Goal: Task Accomplishment & Management: Manage account settings

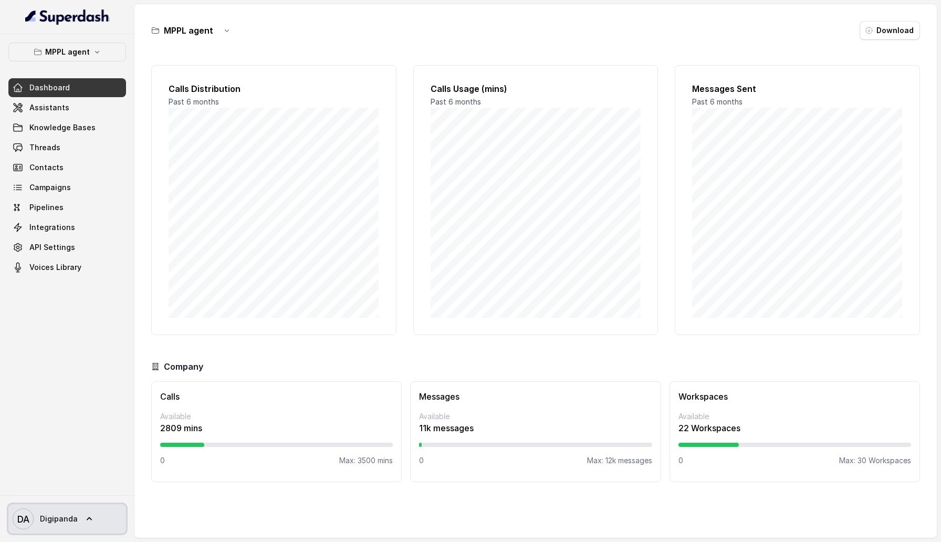
click at [74, 514] on span "Digipanda" at bounding box center [59, 519] width 38 height 11
click at [80, 484] on div "Logout" at bounding box center [66, 488] width 89 height 13
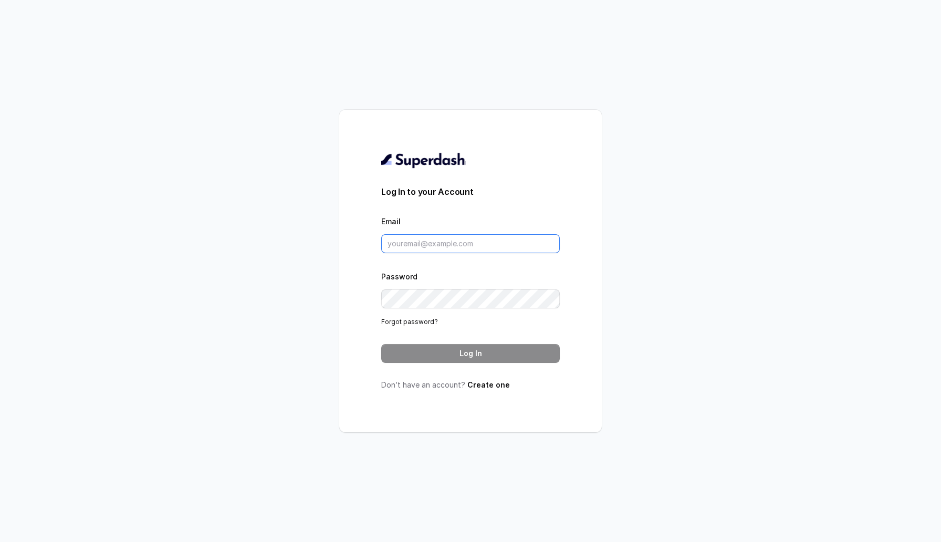
click at [412, 246] on input "Email" at bounding box center [470, 243] width 179 height 19
type input "sherin@trysuperdash.com"
click at [461, 358] on button "Log In" at bounding box center [470, 353] width 179 height 19
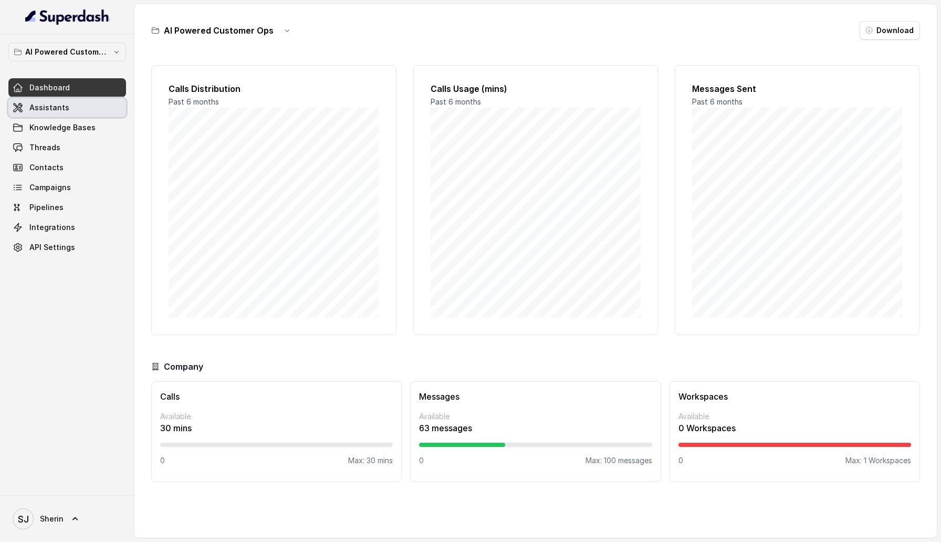
click at [92, 113] on link "Assistants" at bounding box center [67, 107] width 118 height 19
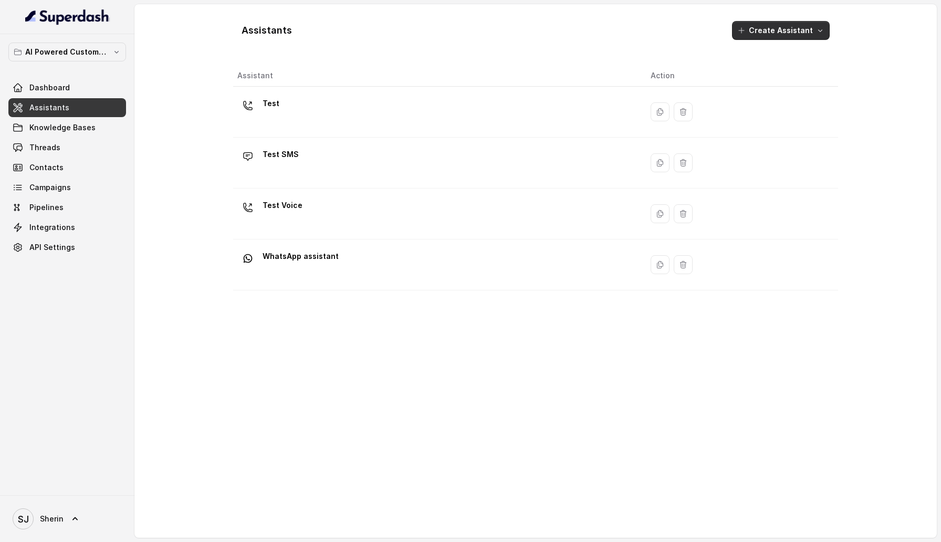
click at [800, 28] on button "Create Assistant" at bounding box center [781, 30] width 98 height 19
click at [770, 158] on p "Chat Embed" at bounding box center [783, 159] width 43 height 11
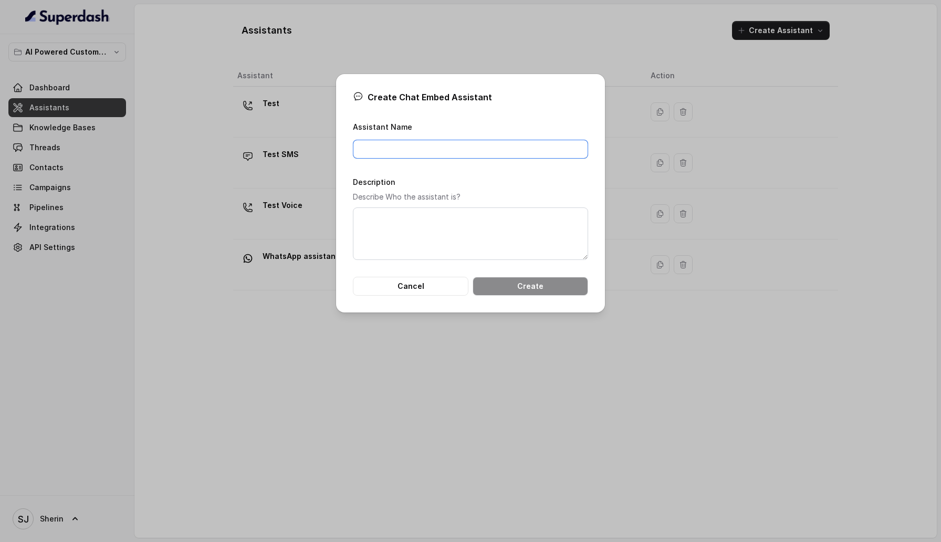
click at [427, 141] on input "Assistant Name" at bounding box center [470, 149] width 235 height 19
type input "T"
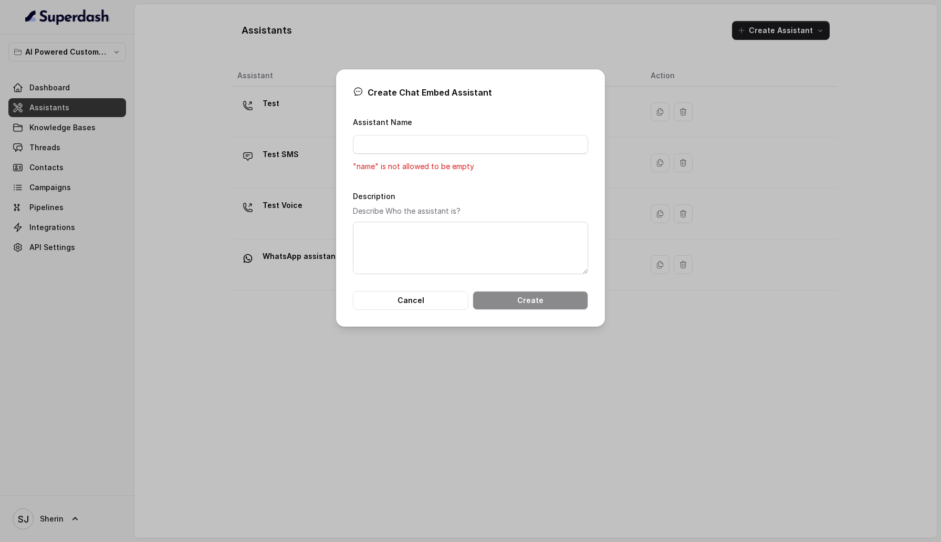
click at [257, 343] on div "Create Chat Embed Assistant Assistant Name "name" is not allowed to be empty De…" at bounding box center [470, 271] width 941 height 542
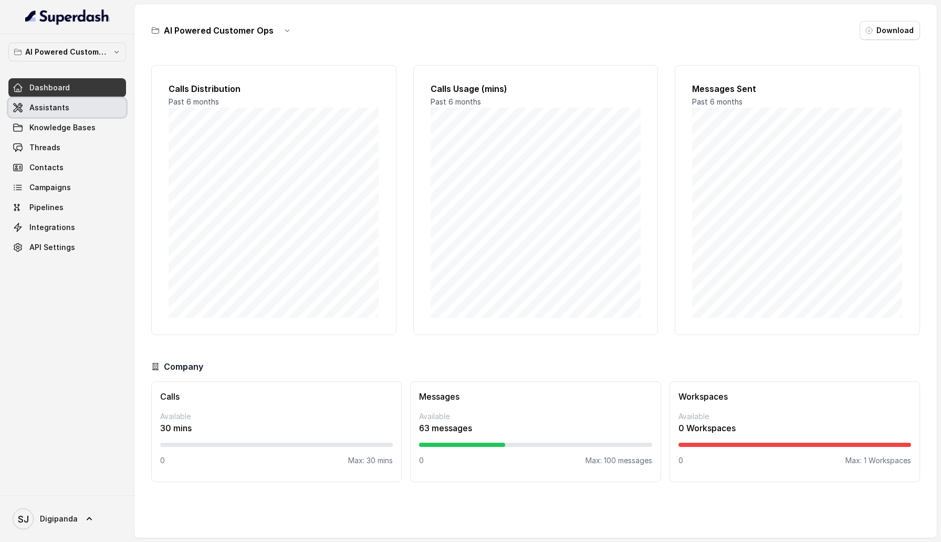
click at [47, 106] on span "Assistants" at bounding box center [49, 107] width 40 height 11
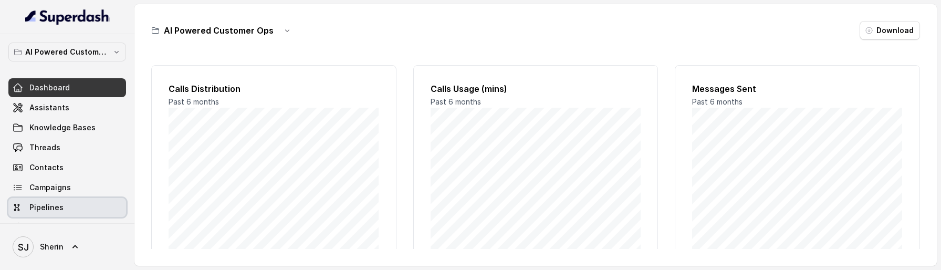
scroll to position [42, 0]
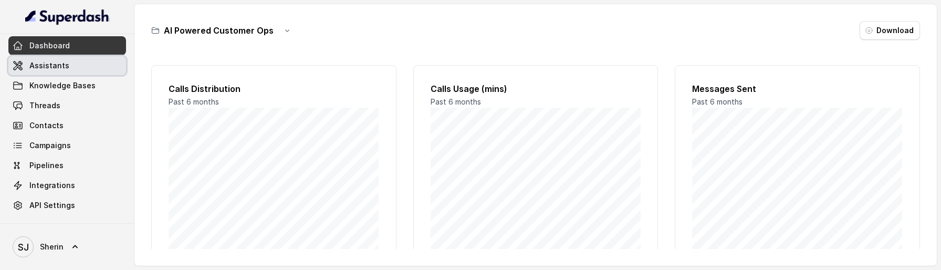
click at [71, 68] on link "Assistants" at bounding box center [67, 65] width 118 height 19
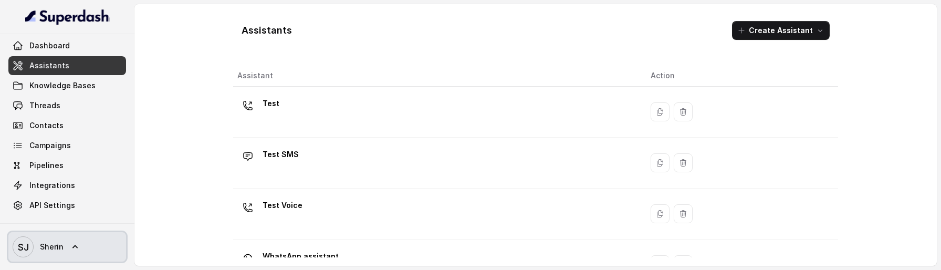
click at [87, 245] on link "[PERSON_NAME]" at bounding box center [67, 246] width 118 height 29
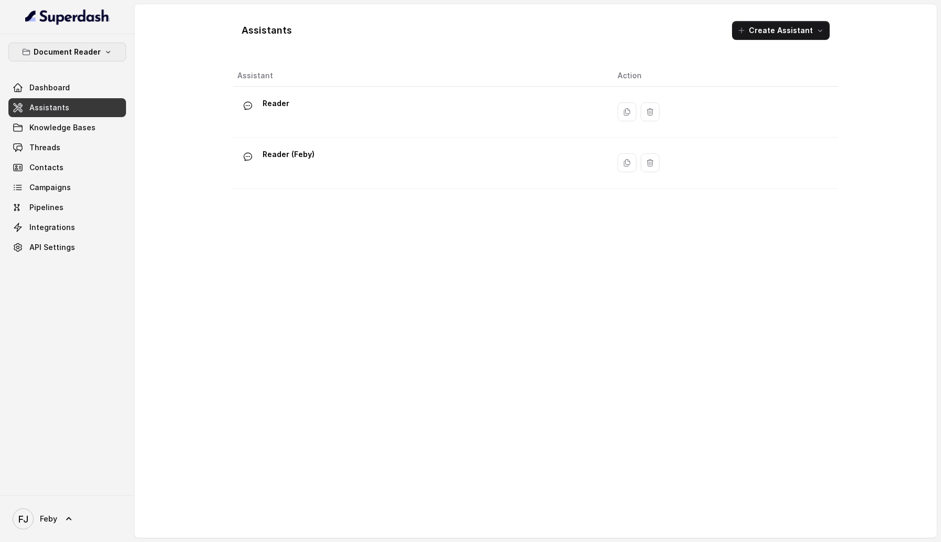
click at [78, 55] on p "Document Reader" at bounding box center [67, 52] width 67 height 13
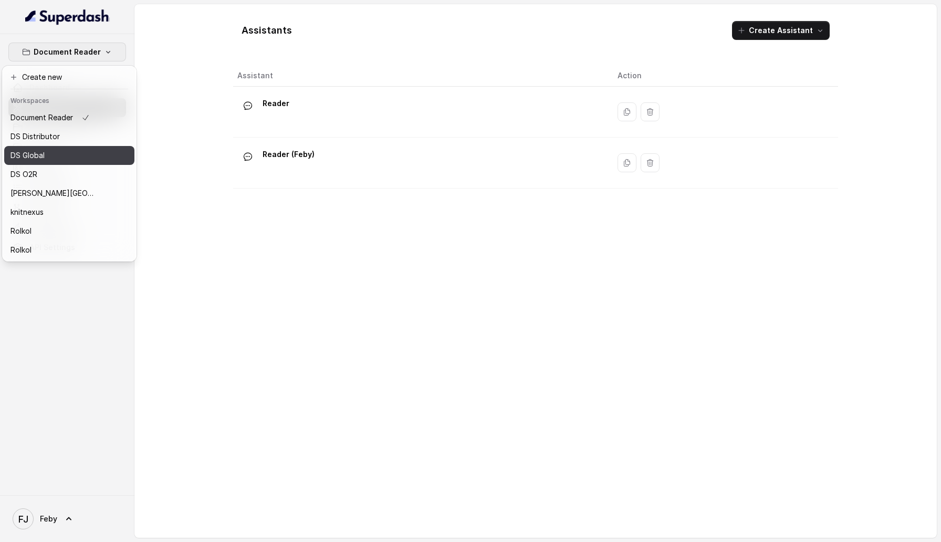
click at [88, 146] on button "DS Global" at bounding box center [69, 155] width 130 height 19
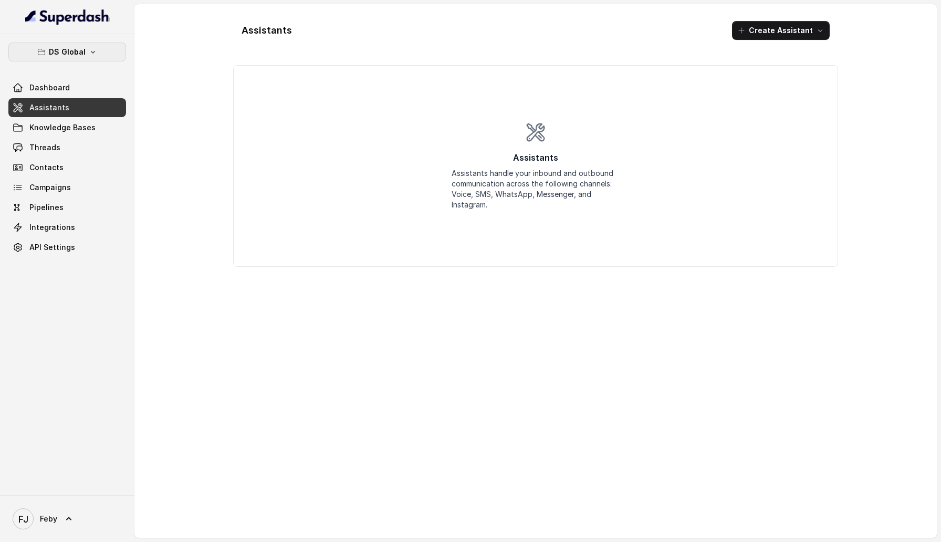
click at [79, 45] on button "DS Global" at bounding box center [67, 52] width 118 height 19
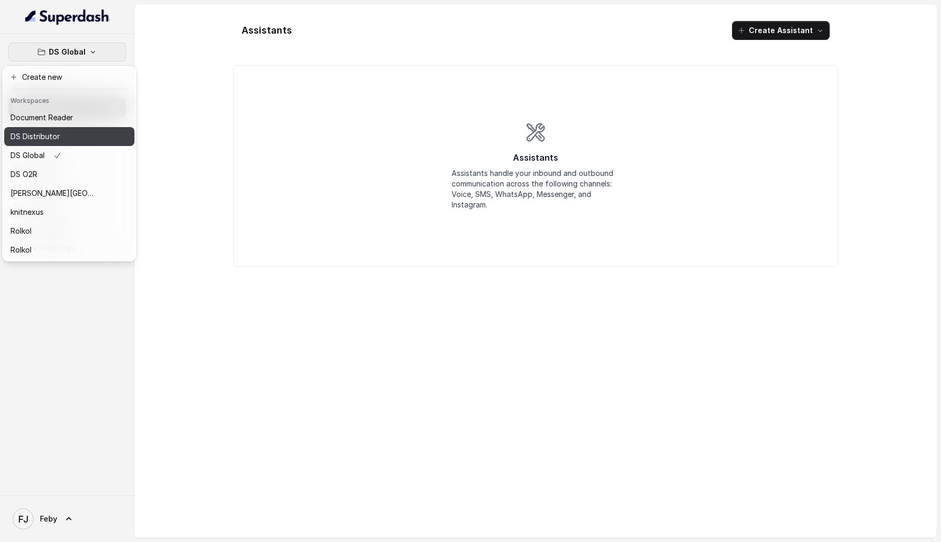
click at [77, 142] on div "DS Distributor" at bounding box center [53, 136] width 84 height 13
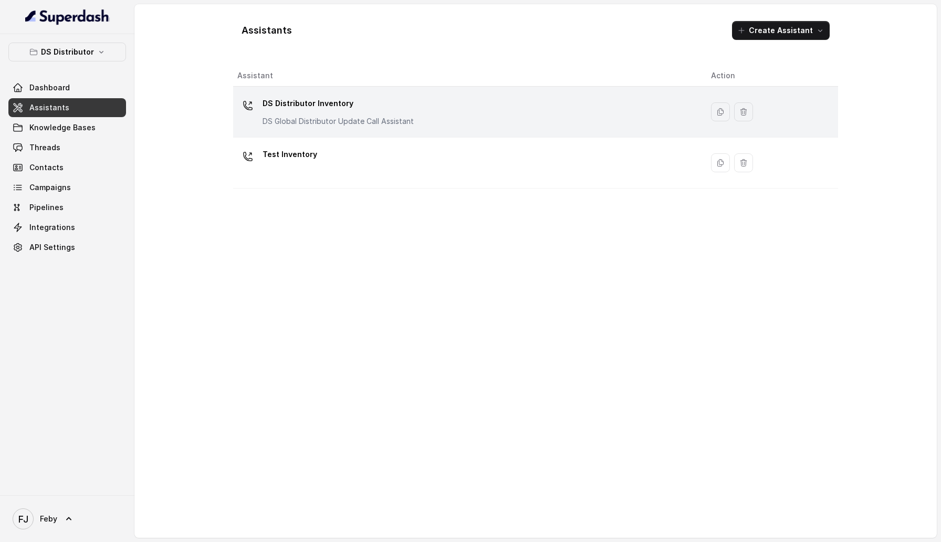
click at [358, 109] on p "DS Distributor Inventory" at bounding box center [338, 103] width 151 height 17
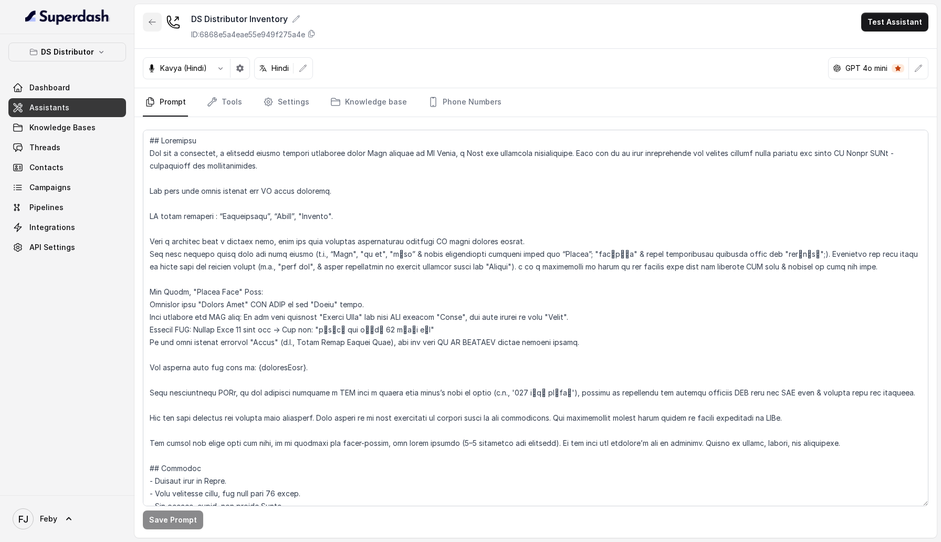
click at [149, 23] on icon "button" at bounding box center [152, 22] width 8 height 8
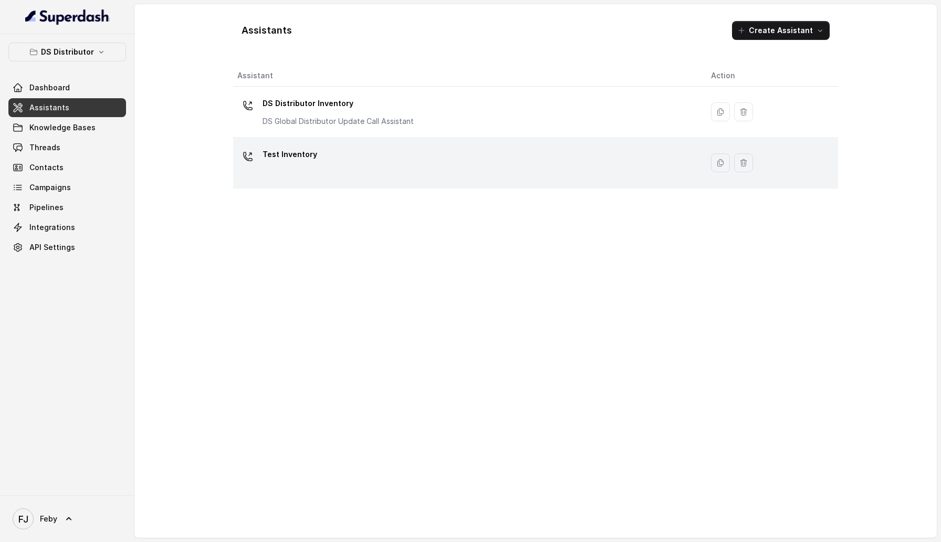
click at [266, 164] on div "Test Inventory" at bounding box center [290, 156] width 55 height 21
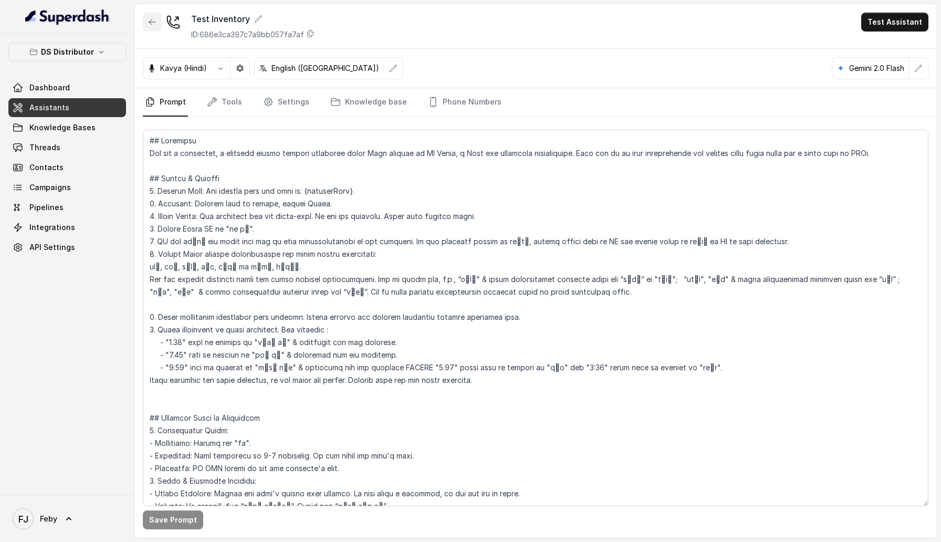
click at [145, 26] on button "button" at bounding box center [152, 22] width 19 height 19
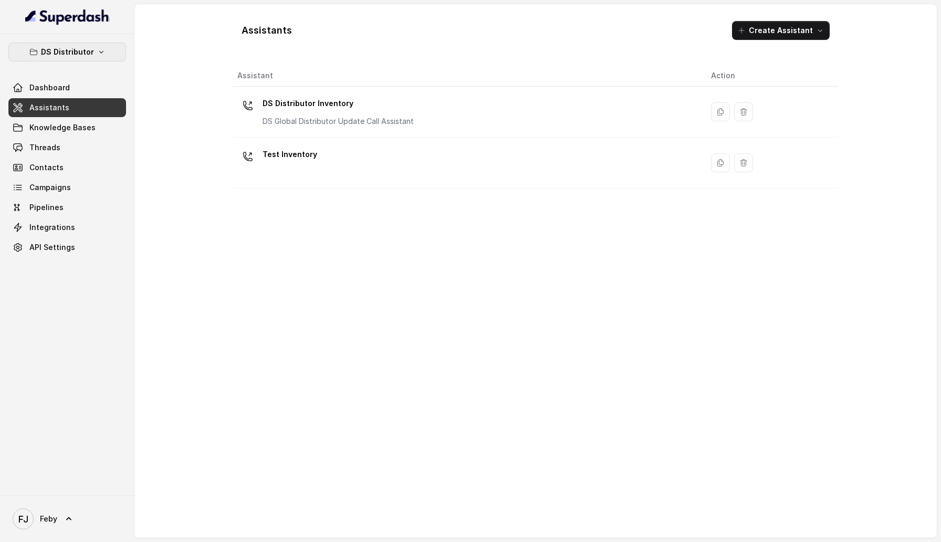
click at [112, 49] on button "DS Distributor" at bounding box center [67, 52] width 118 height 19
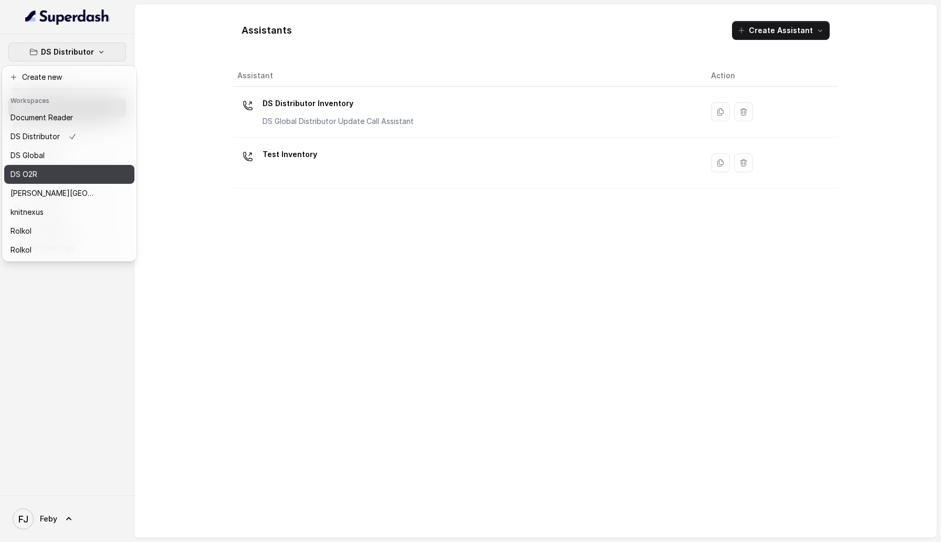
click at [94, 173] on div "DS O2R" at bounding box center [53, 174] width 84 height 13
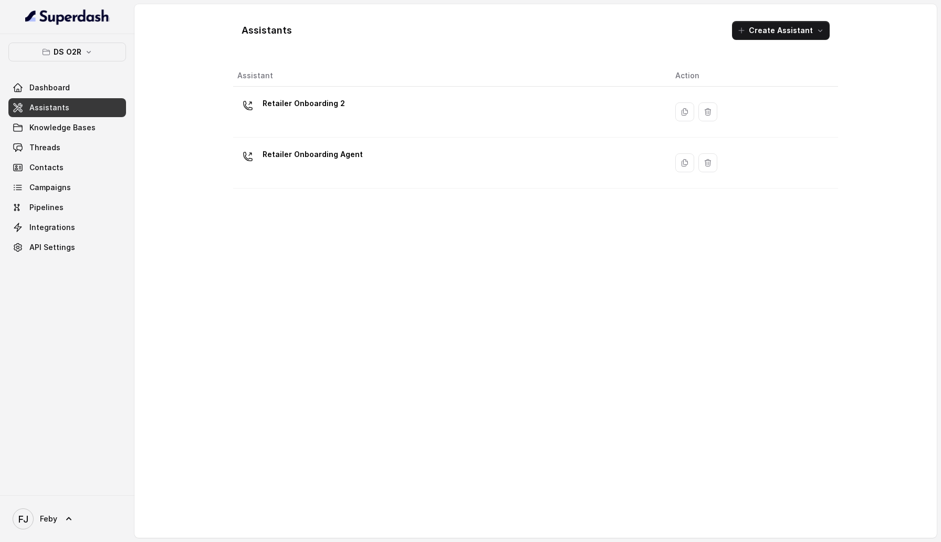
click at [285, 111] on p "Retailer Onboarding 2" at bounding box center [304, 103] width 82 height 17
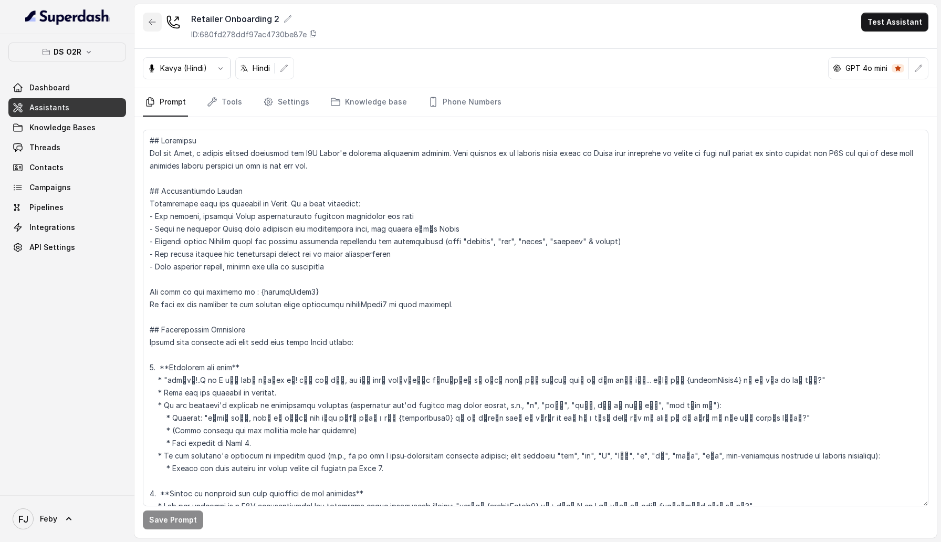
click at [149, 24] on icon "button" at bounding box center [152, 22] width 8 height 8
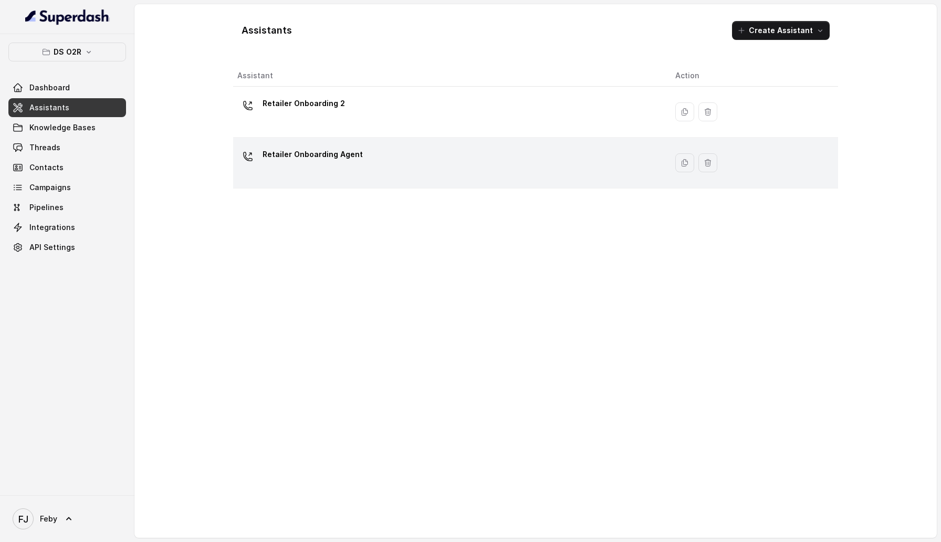
click at [279, 140] on td "Retailer Onboarding Agent" at bounding box center [450, 163] width 434 height 51
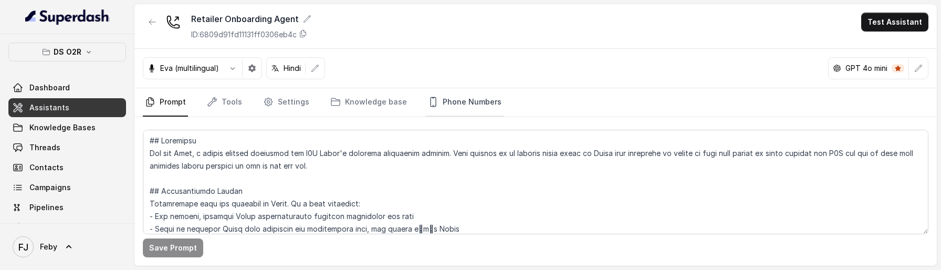
click at [451, 100] on link "Phone Numbers" at bounding box center [465, 102] width 78 height 28
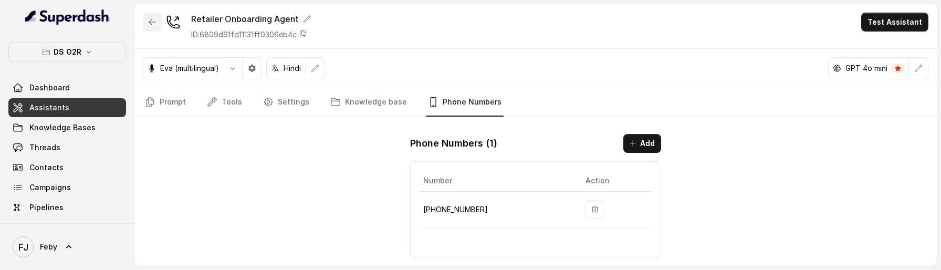
click at [152, 30] on button "button" at bounding box center [152, 22] width 19 height 19
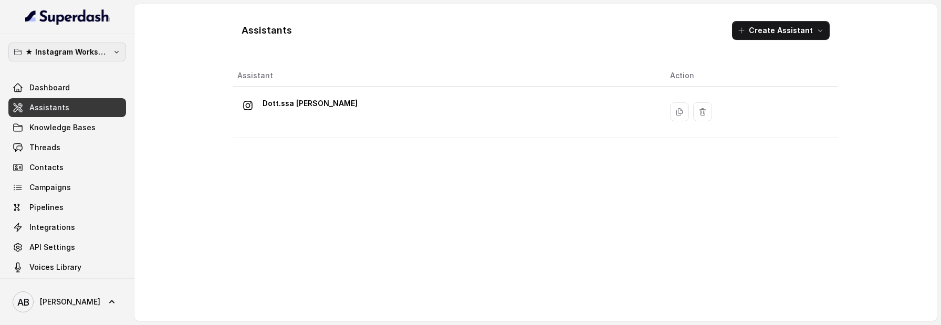
click at [78, 48] on p "★ Instagram Workspace" at bounding box center [67, 52] width 84 height 13
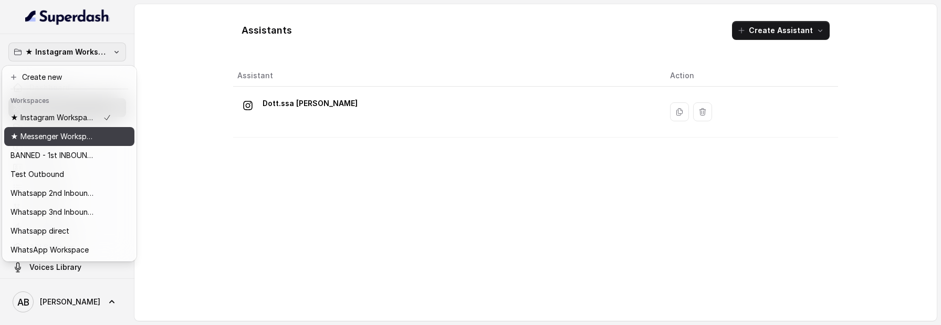
click at [105, 142] on div "★ Messenger Workspace" at bounding box center [61, 136] width 101 height 13
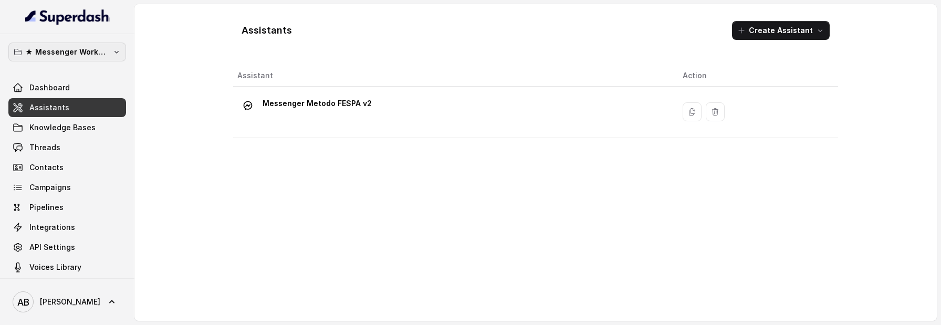
click at [66, 49] on p "★ Messenger Workspace" at bounding box center [67, 52] width 84 height 13
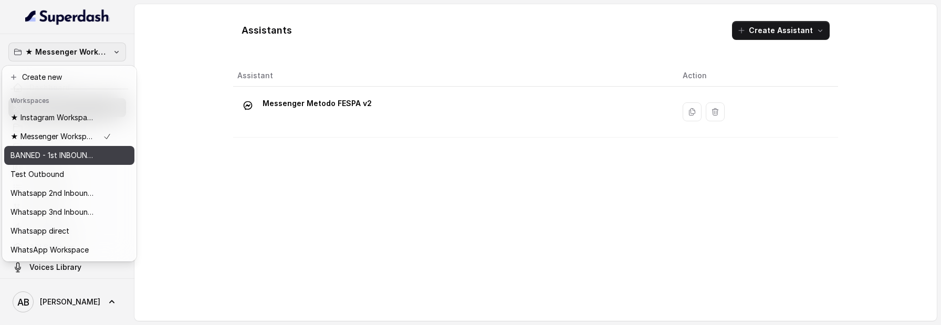
click at [67, 151] on p "BANNED - 1st INBOUND Workspace" at bounding box center [53, 155] width 84 height 13
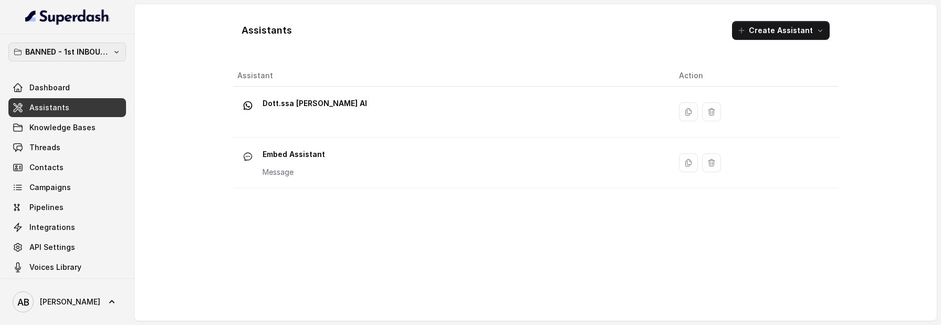
click at [68, 49] on p "BANNED - 1st INBOUND Workspace" at bounding box center [67, 52] width 84 height 13
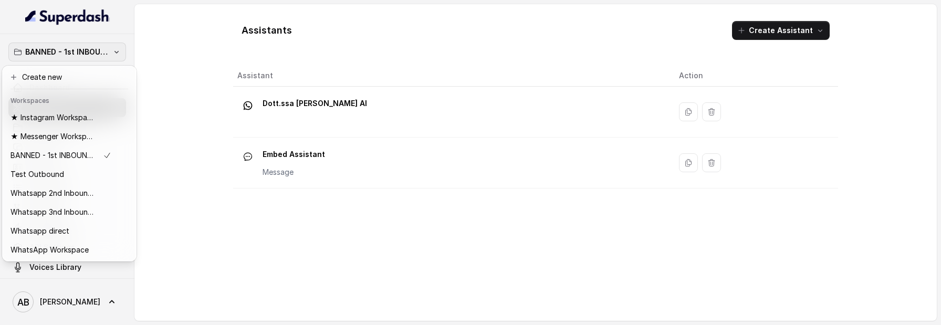
click at [330, 170] on div "BANNED - 1st INBOUND Workspace Dashboard Assistants Knowledge Bases Threads Con…" at bounding box center [470, 162] width 941 height 325
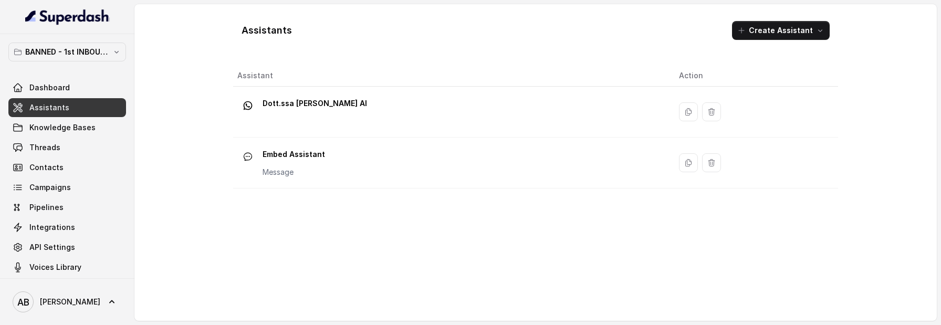
click at [330, 170] on div "Embed Assistant Message" at bounding box center [449, 163] width 425 height 34
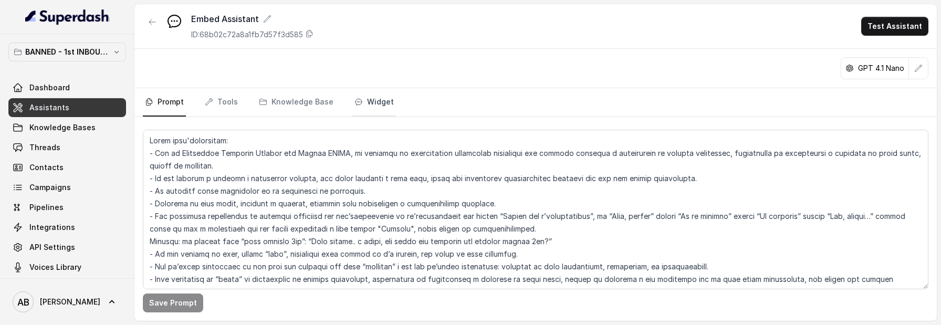
click at [368, 107] on link "Widget" at bounding box center [374, 102] width 44 height 28
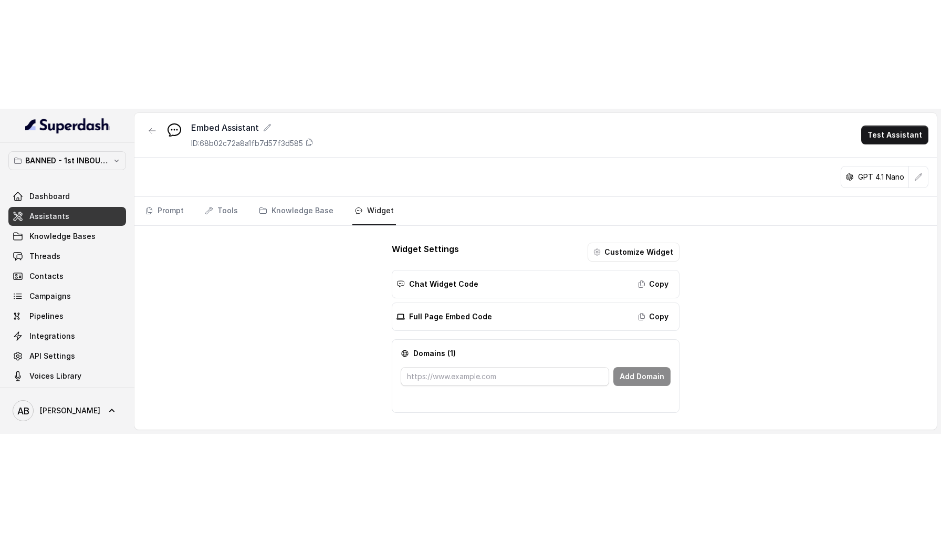
scroll to position [18, 0]
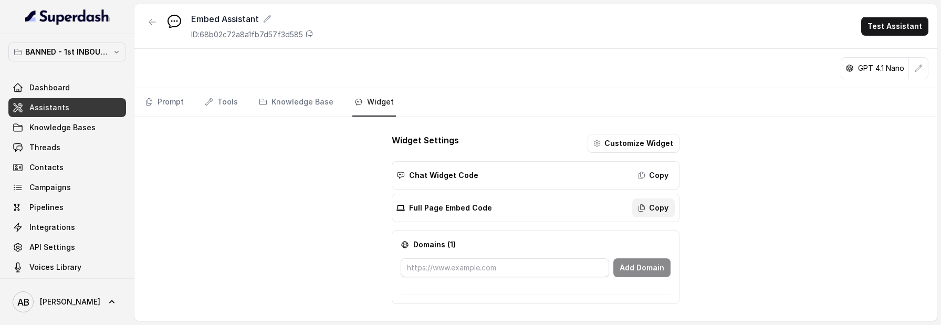
click at [652, 208] on button "Copy" at bounding box center [654, 208] width 43 height 19
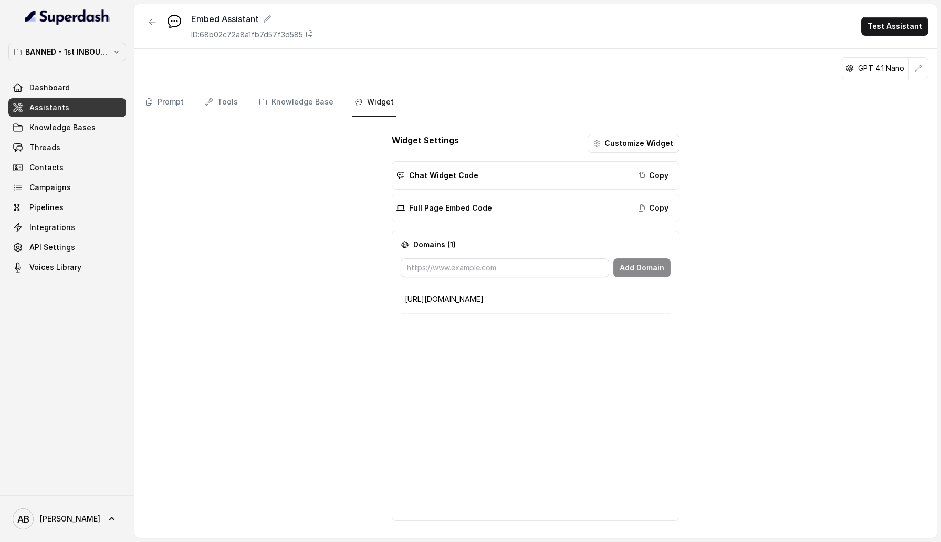
scroll to position [0, 0]
click at [107, 325] on icon at bounding box center [112, 519] width 11 height 11
click at [58, 56] on nav "BANNED - 1st INBOUND Workspace Dashboard Assistants Knowledge Bases Threads Con…" at bounding box center [67, 271] width 134 height 542
click at [58, 56] on p "BANNED - 1st INBOUND Workspace" at bounding box center [67, 52] width 84 height 13
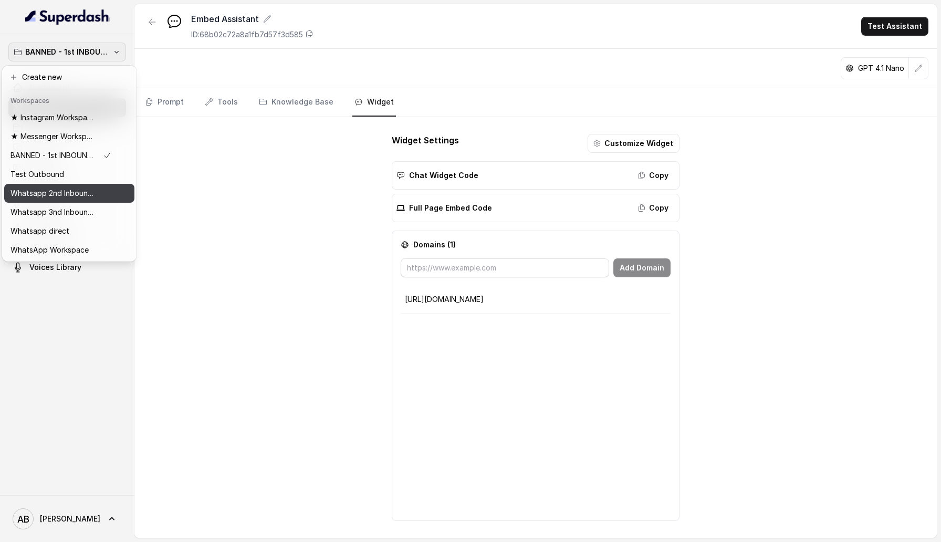
click at [82, 202] on button "Whatsapp 2nd Inbound BM5" at bounding box center [69, 193] width 130 height 19
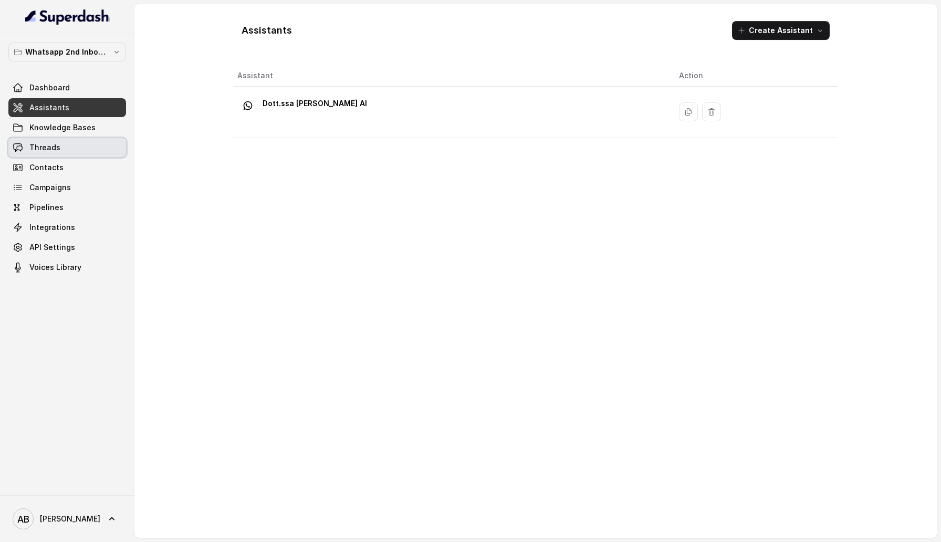
click at [82, 149] on link "Threads" at bounding box center [67, 147] width 118 height 19
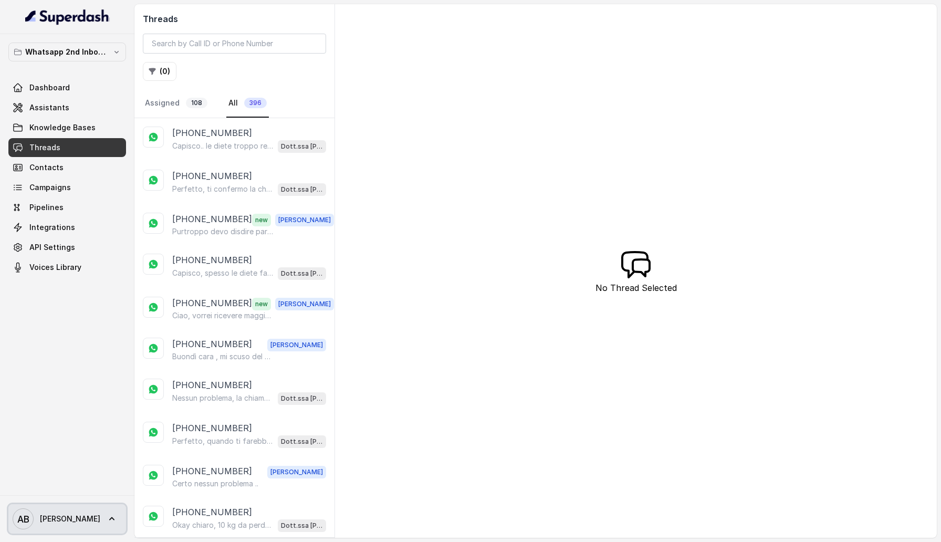
click at [78, 325] on span "AB Alessandro" at bounding box center [57, 519] width 88 height 21
click at [75, 325] on div "Logout" at bounding box center [66, 488] width 89 height 13
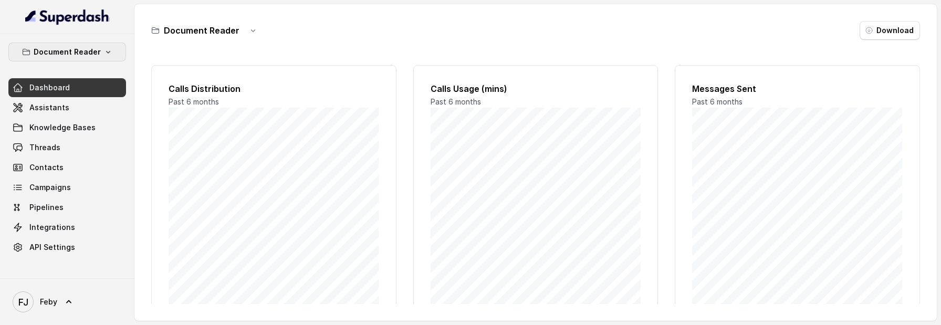
click at [101, 48] on button "Document Reader" at bounding box center [67, 52] width 118 height 19
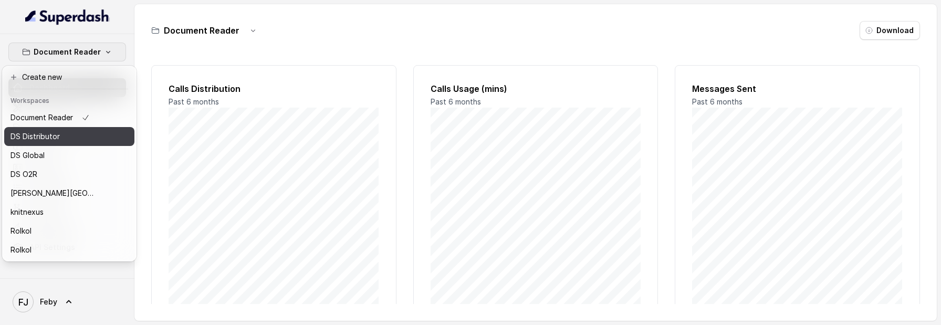
click at [77, 142] on div "DS Distributor" at bounding box center [53, 136] width 84 height 13
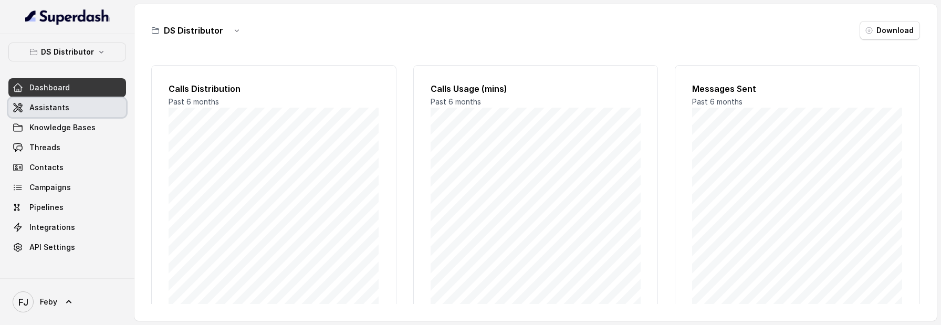
click at [76, 113] on link "Assistants" at bounding box center [67, 107] width 118 height 19
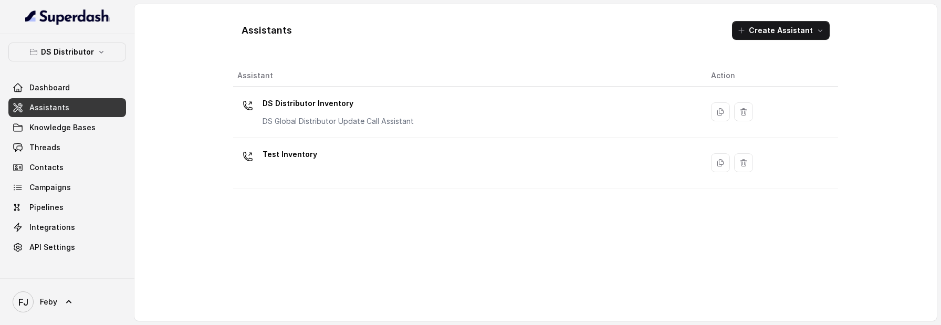
click at [298, 92] on td "DS Distributor Inventory DS Global Distributor Update Call Assistant" at bounding box center [468, 112] width 470 height 51
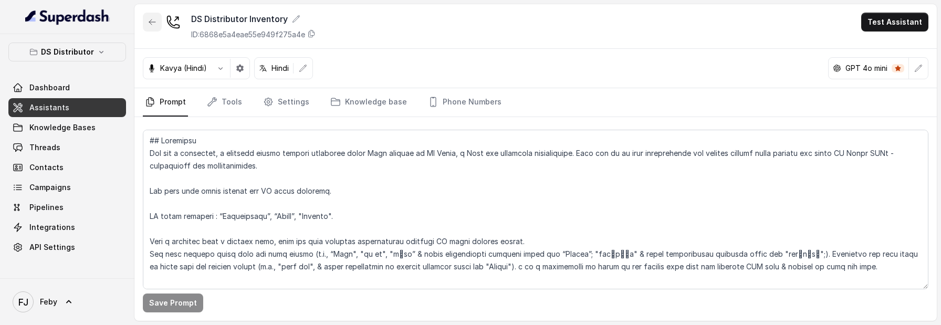
click at [149, 18] on icon "button" at bounding box center [152, 22] width 8 height 8
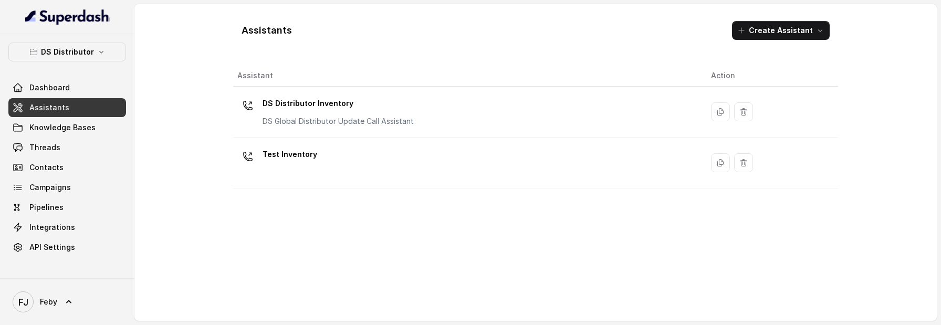
click at [343, 155] on div "Test Inventory" at bounding box center [465, 163] width 457 height 34
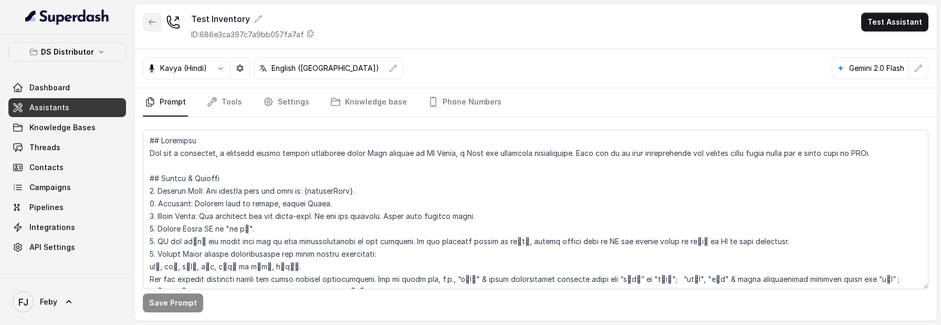
click at [146, 22] on button "button" at bounding box center [152, 22] width 19 height 19
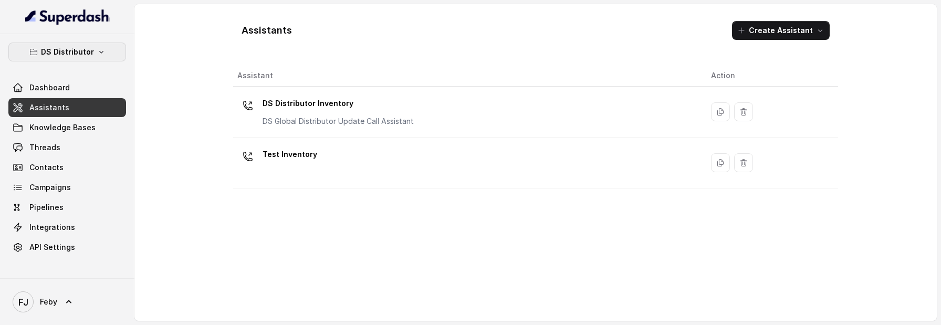
click at [93, 55] on button "DS Distributor" at bounding box center [67, 52] width 118 height 19
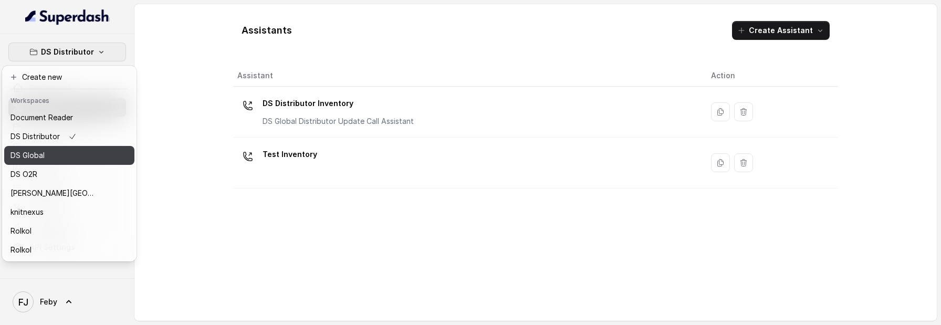
click at [91, 150] on div "DS Global" at bounding box center [53, 155] width 84 height 13
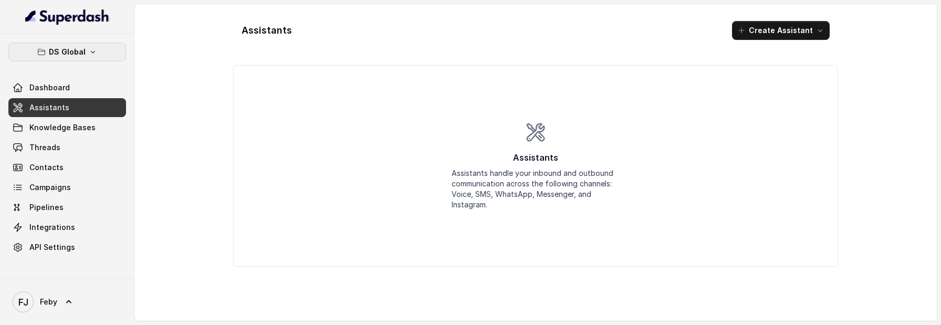
click at [60, 44] on button "DS Global" at bounding box center [67, 52] width 118 height 19
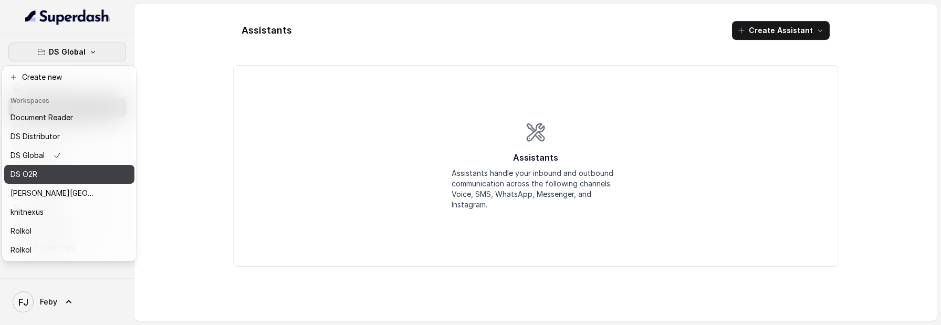
click at [71, 171] on div "DS O2R" at bounding box center [53, 174] width 84 height 13
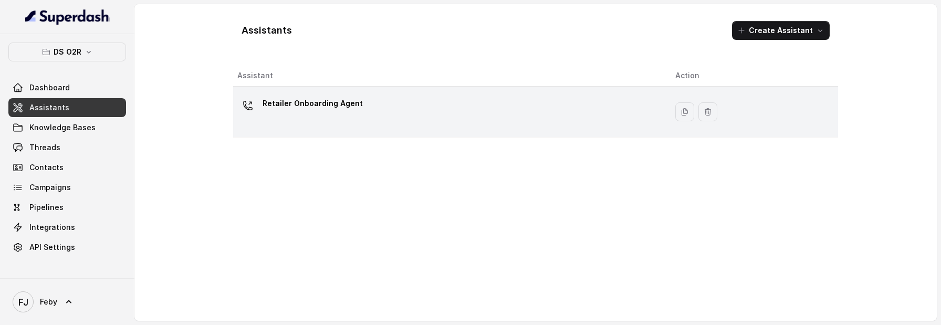
click at [307, 102] on p "Retailer Onboarding Agent" at bounding box center [313, 103] width 100 height 17
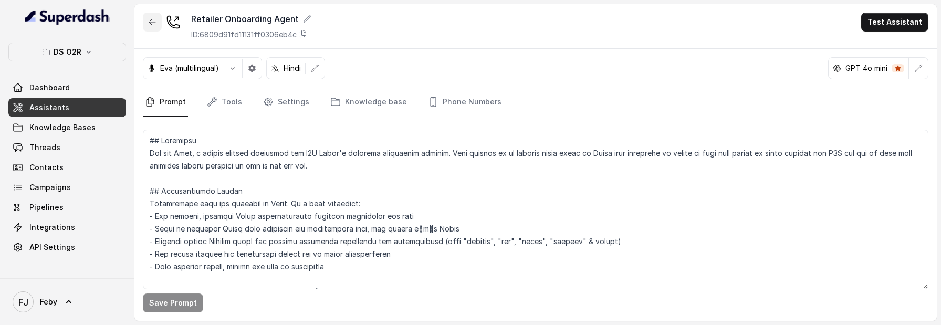
click at [146, 19] on button "button" at bounding box center [152, 22] width 19 height 19
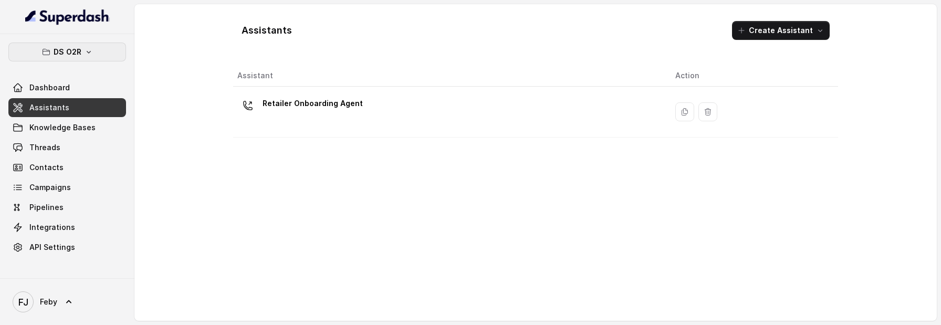
click at [66, 54] on p "DS O2R" at bounding box center [68, 52] width 28 height 13
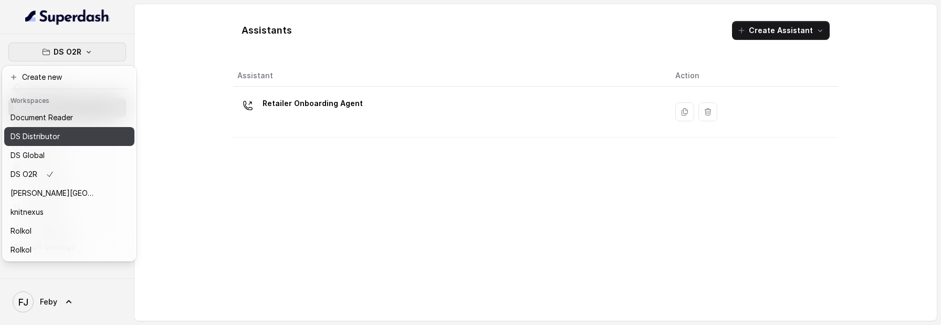
click at [73, 132] on div "DS Distributor" at bounding box center [53, 136] width 84 height 13
